Goal: Information Seeking & Learning: Find specific fact

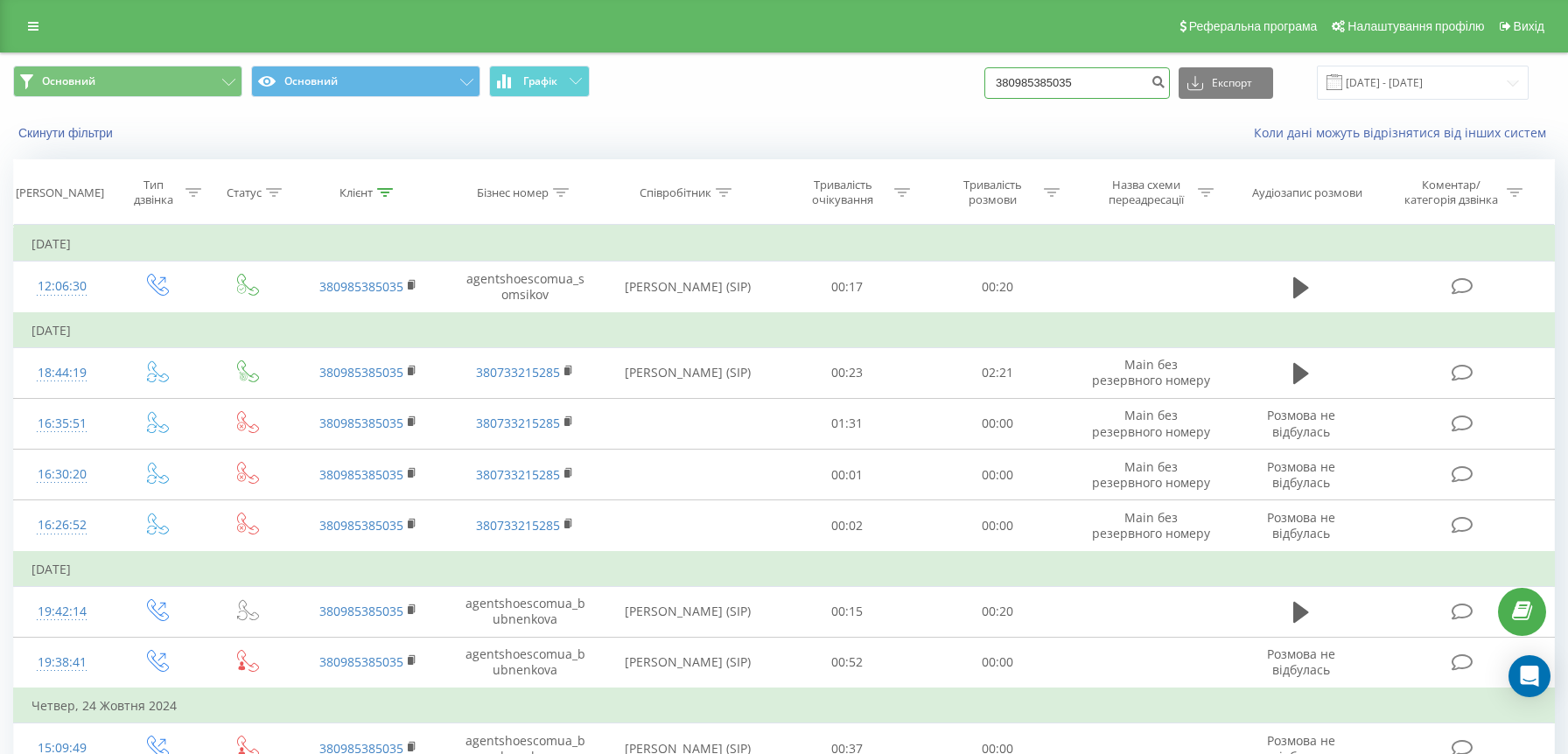
click at [1129, 85] on input "380985385035" at bounding box center [1077, 83] width 186 height 32
paste input "[PHONE_NUMBER]"
click at [1045, 85] on input "[PHONE_NUMBER]" at bounding box center [1077, 83] width 186 height 32
type input "380632184071"
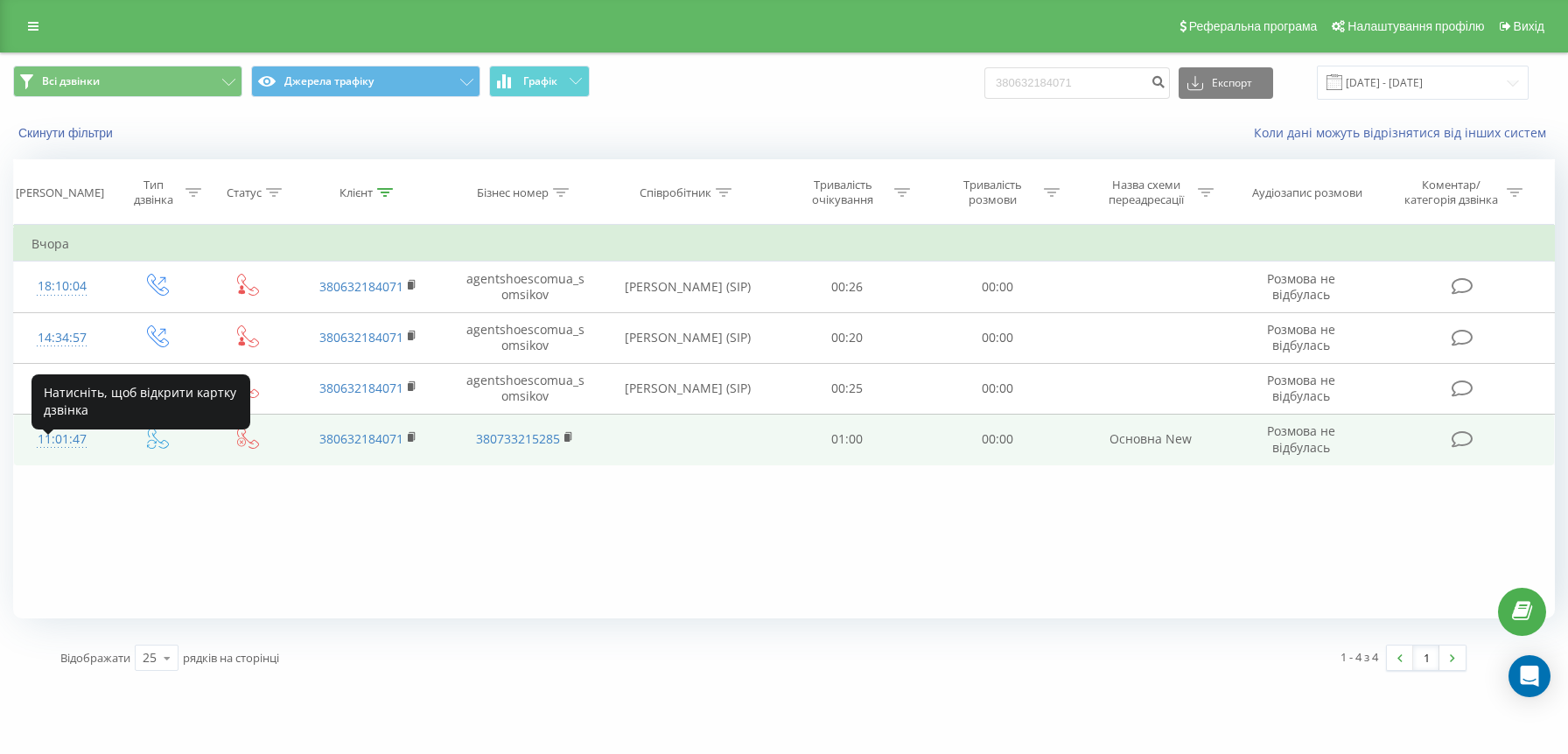
click at [57, 457] on div "11:01:47" at bounding box center [62, 439] width 61 height 34
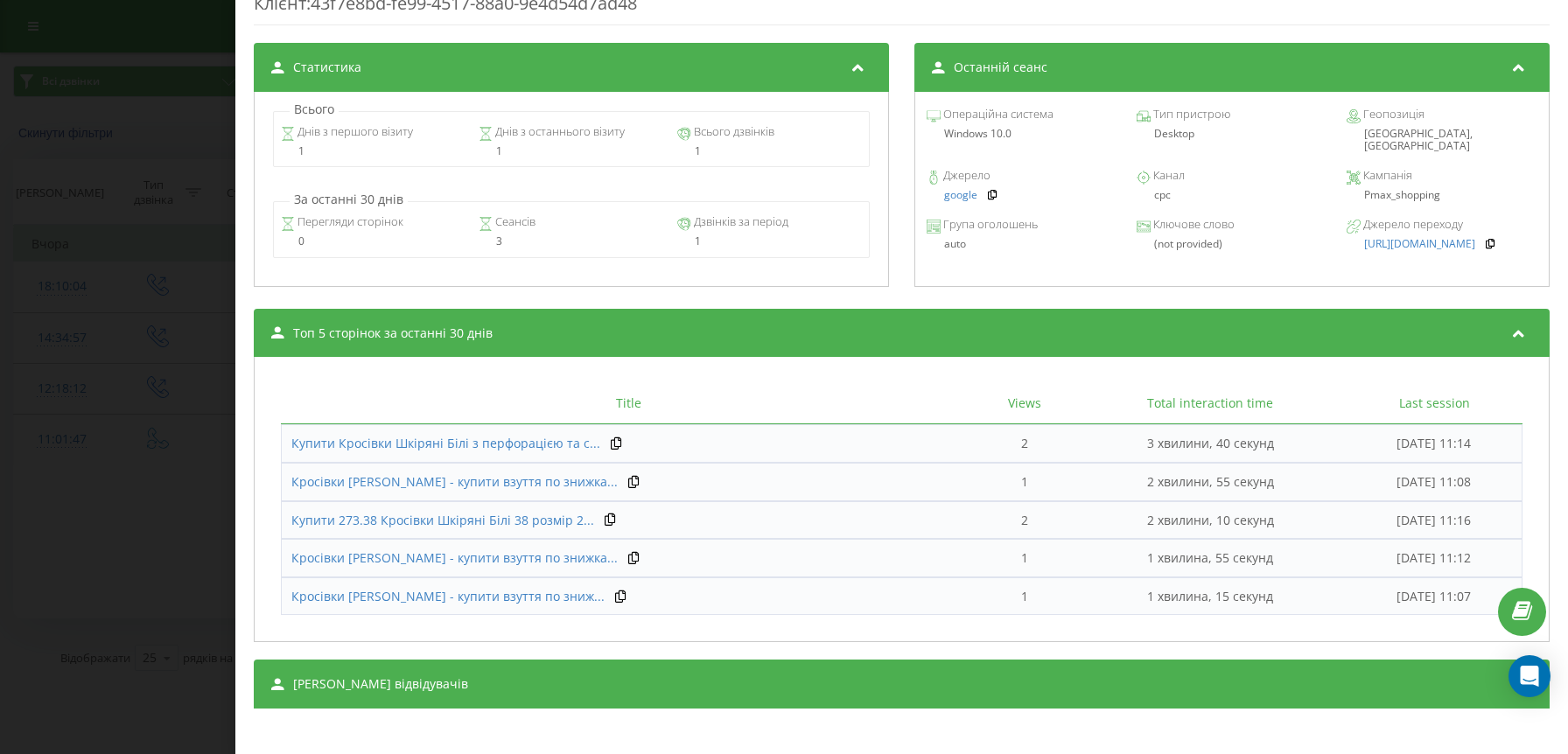
scroll to position [647, 0]
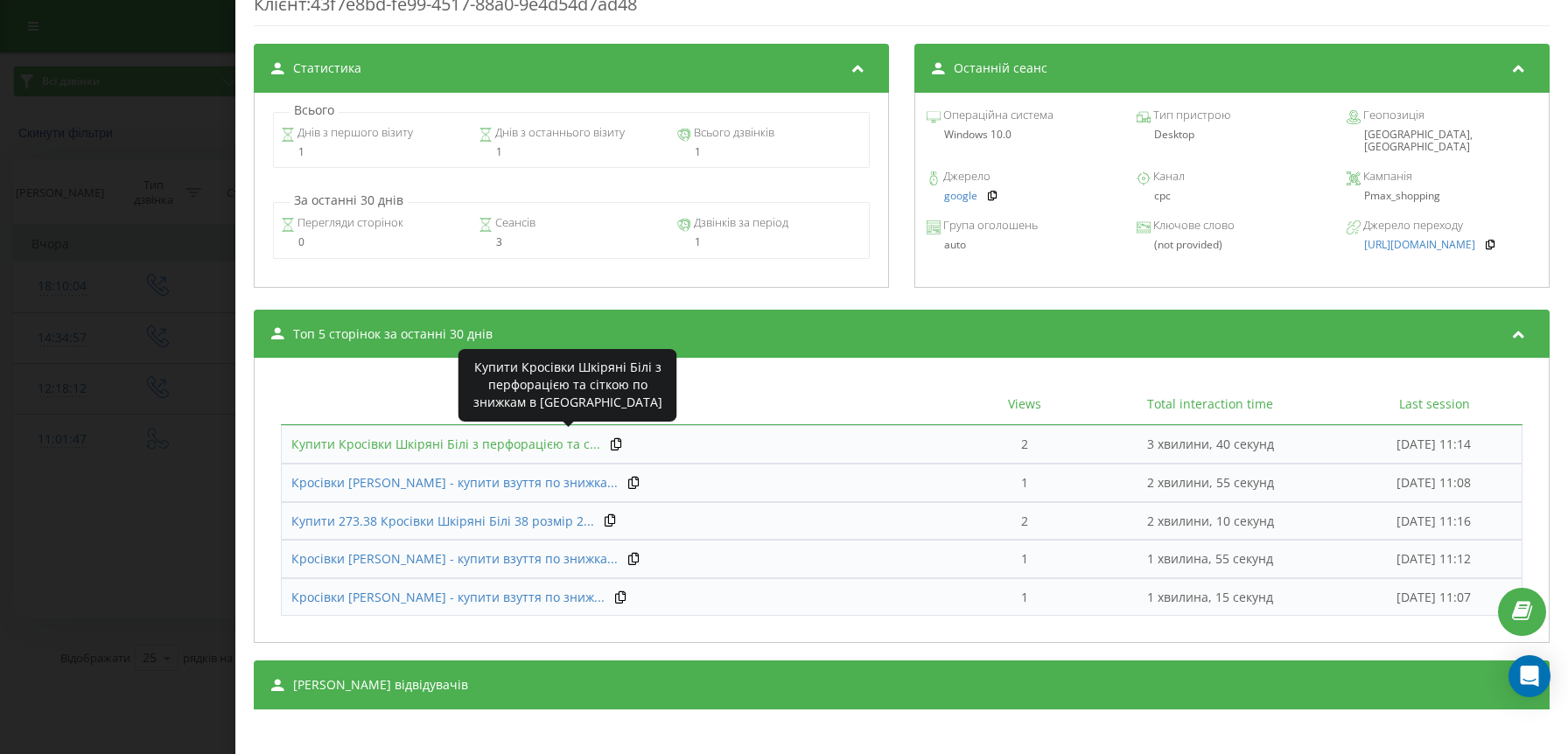
click at [502, 437] on span "Купити Кросівки Шкіряні Білі з перфорацією та с..." at bounding box center [445, 443] width 309 height 16
